Goal: Transaction & Acquisition: Purchase product/service

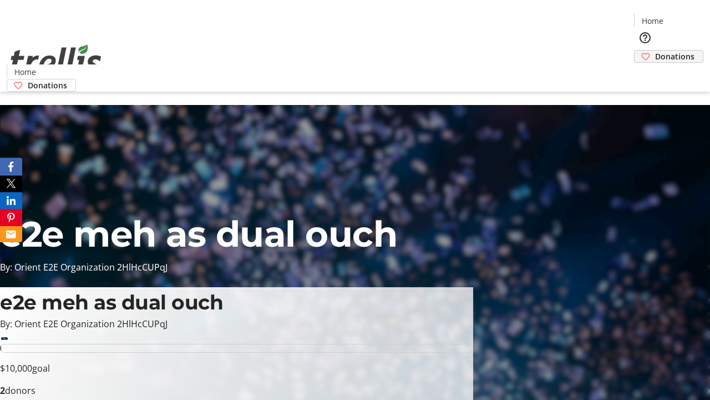
click at [655, 51] on span "Donations" at bounding box center [674, 57] width 39 height 12
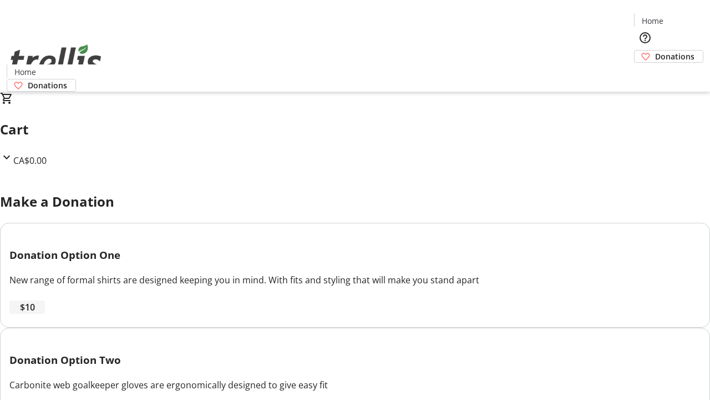
click at [35, 314] on span "$10" at bounding box center [27, 306] width 15 height 13
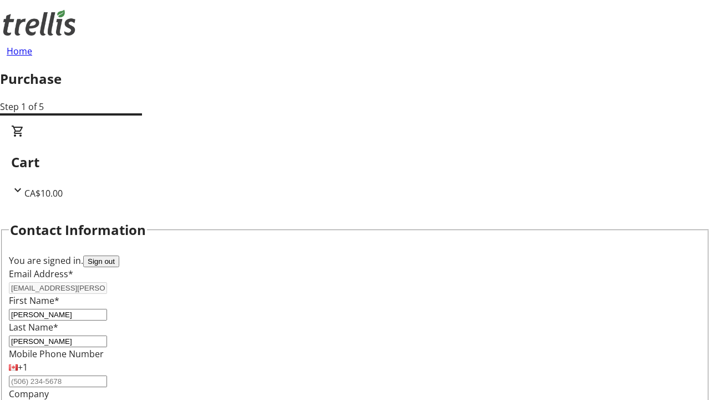
select select "CA"
type input "[STREET_ADDRESS][PERSON_NAME]"
type input "Kelowna"
select select "BC"
type input "Kelowna"
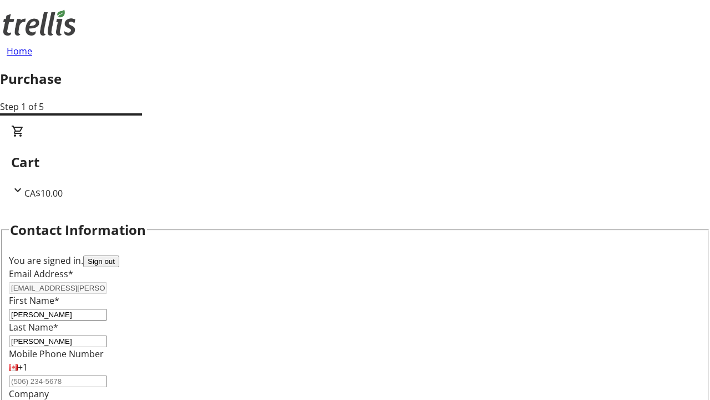
type input "V1Y 0C2"
